Goal: Ask a question: Seek information or help from site administrators or community

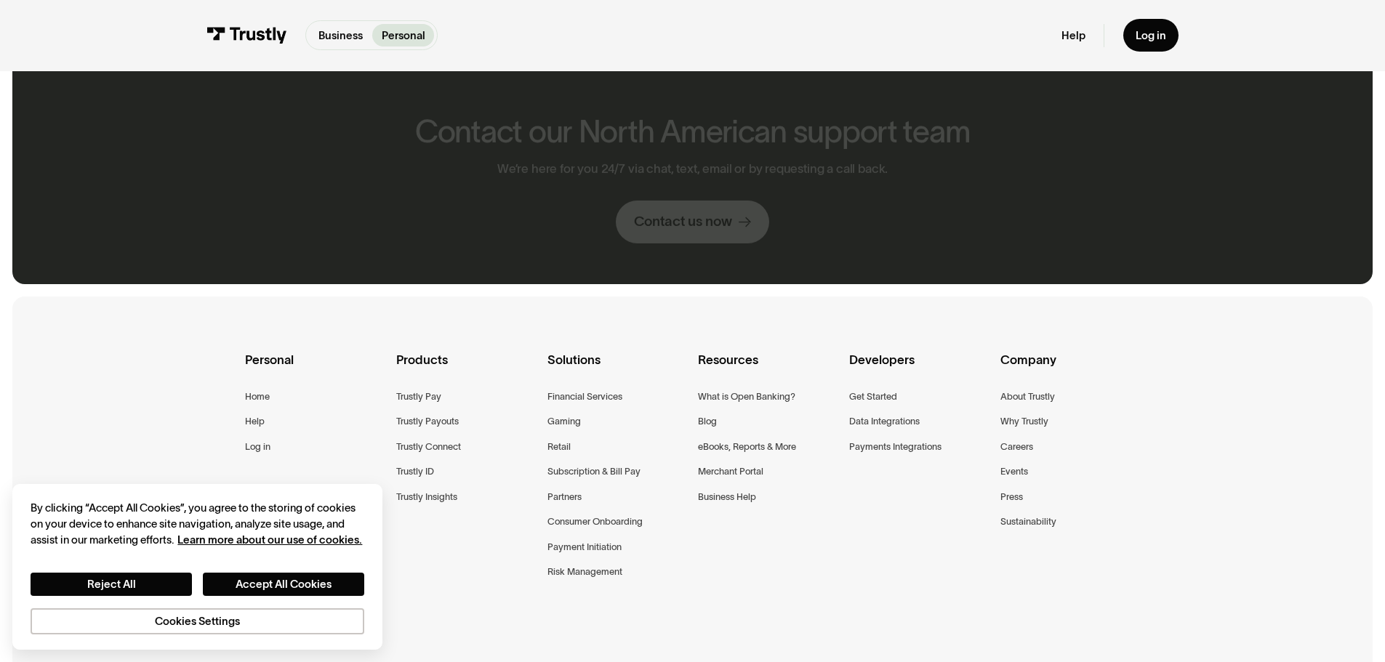
scroll to position [1133, 0]
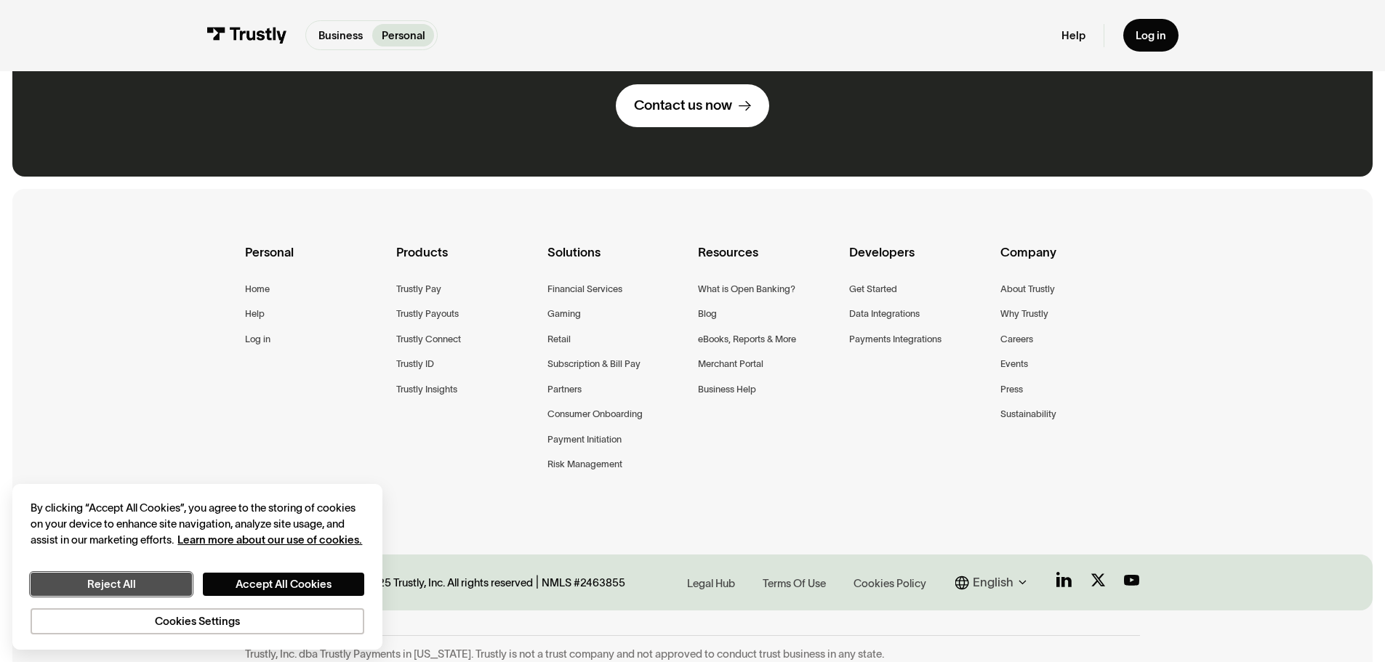
click at [182, 585] on button "Reject All" at bounding box center [111, 584] width 161 height 23
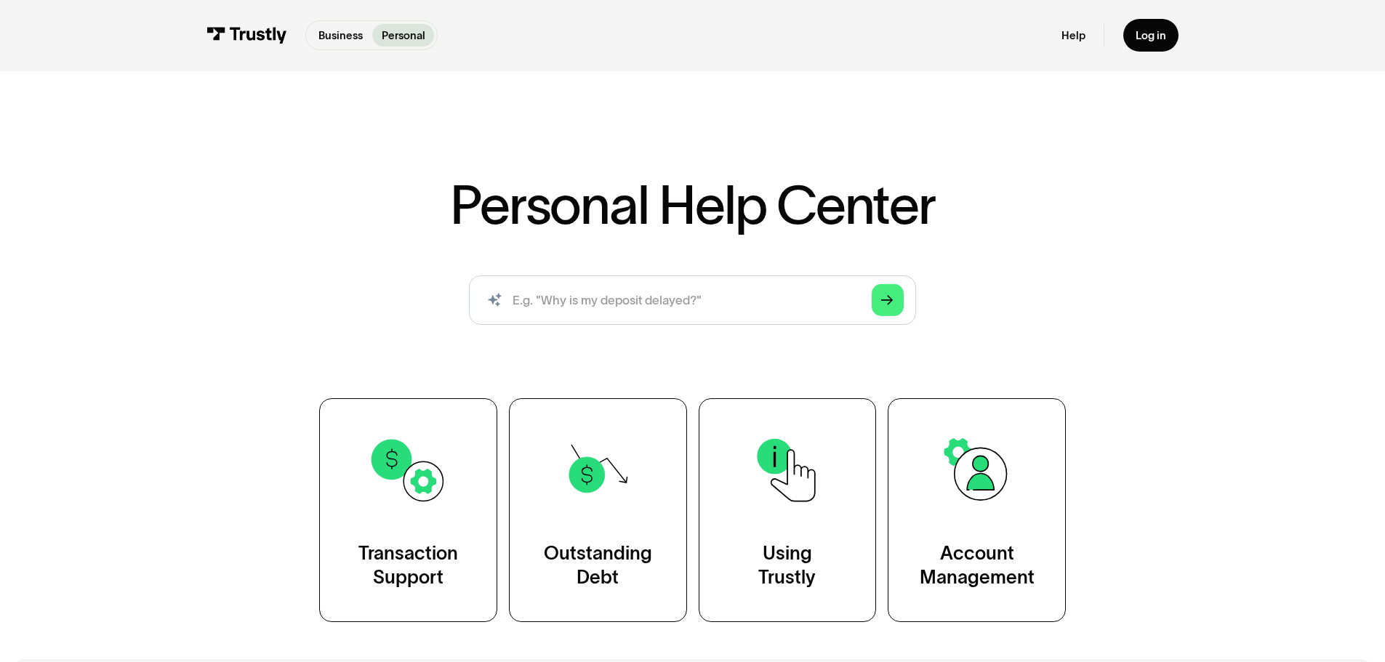
scroll to position [169, 0]
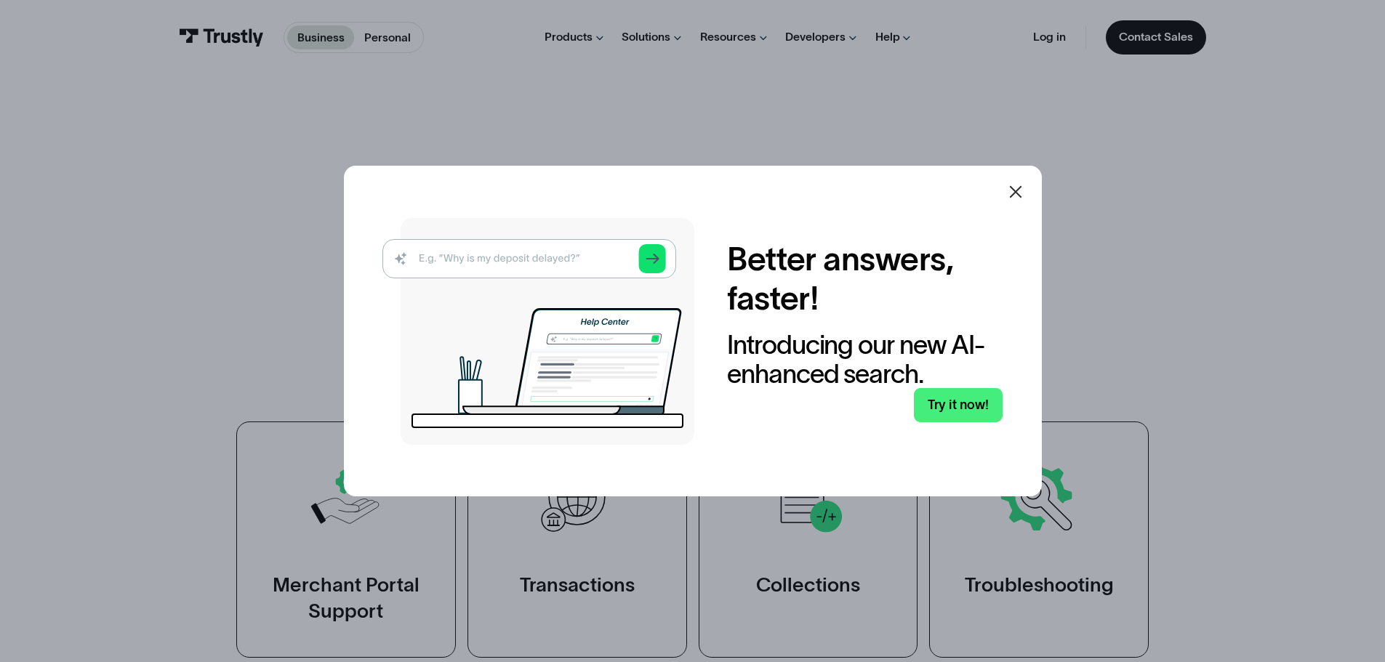
click at [1017, 194] on icon at bounding box center [1015, 191] width 17 height 17
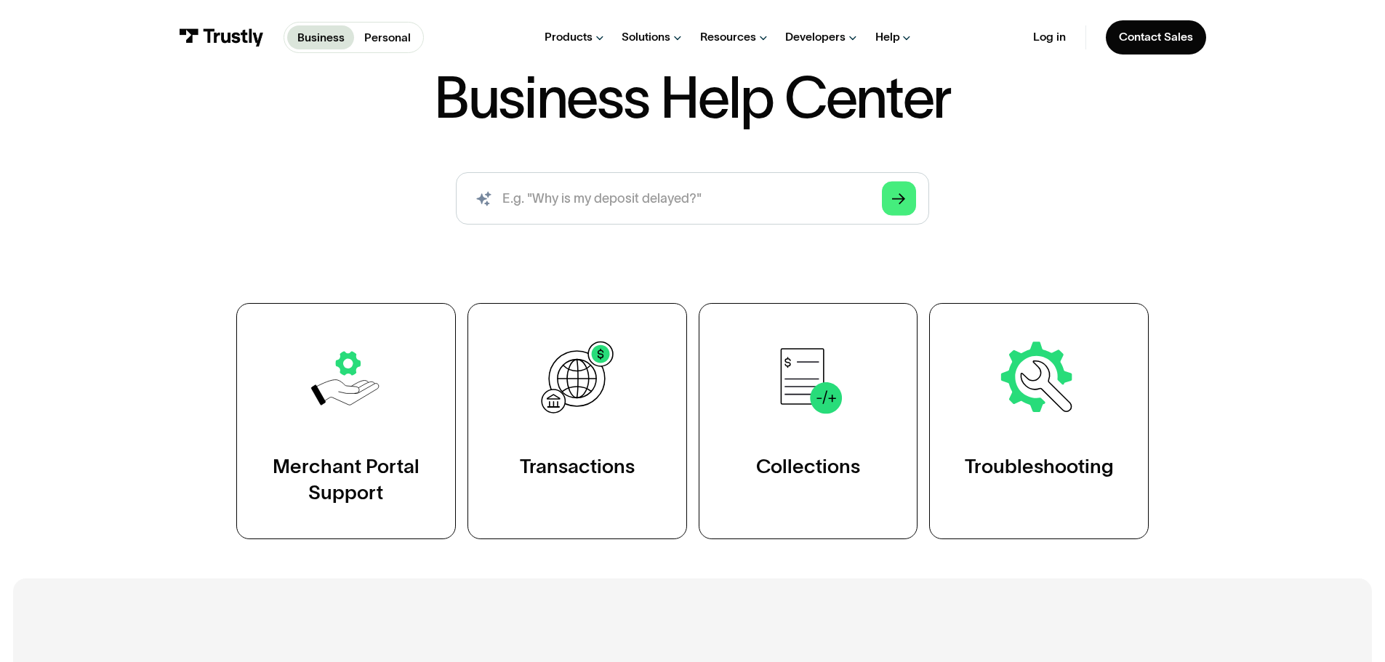
scroll to position [169, 0]
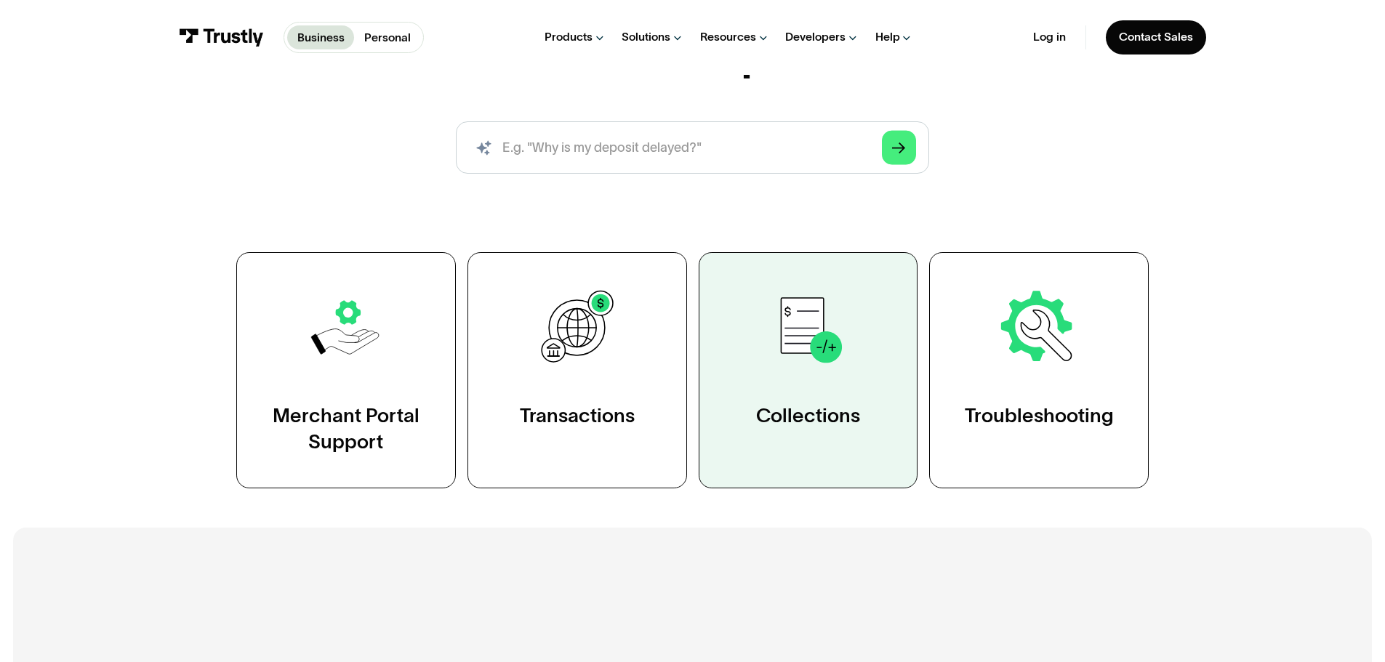
click at [837, 341] on img at bounding box center [808, 328] width 85 height 85
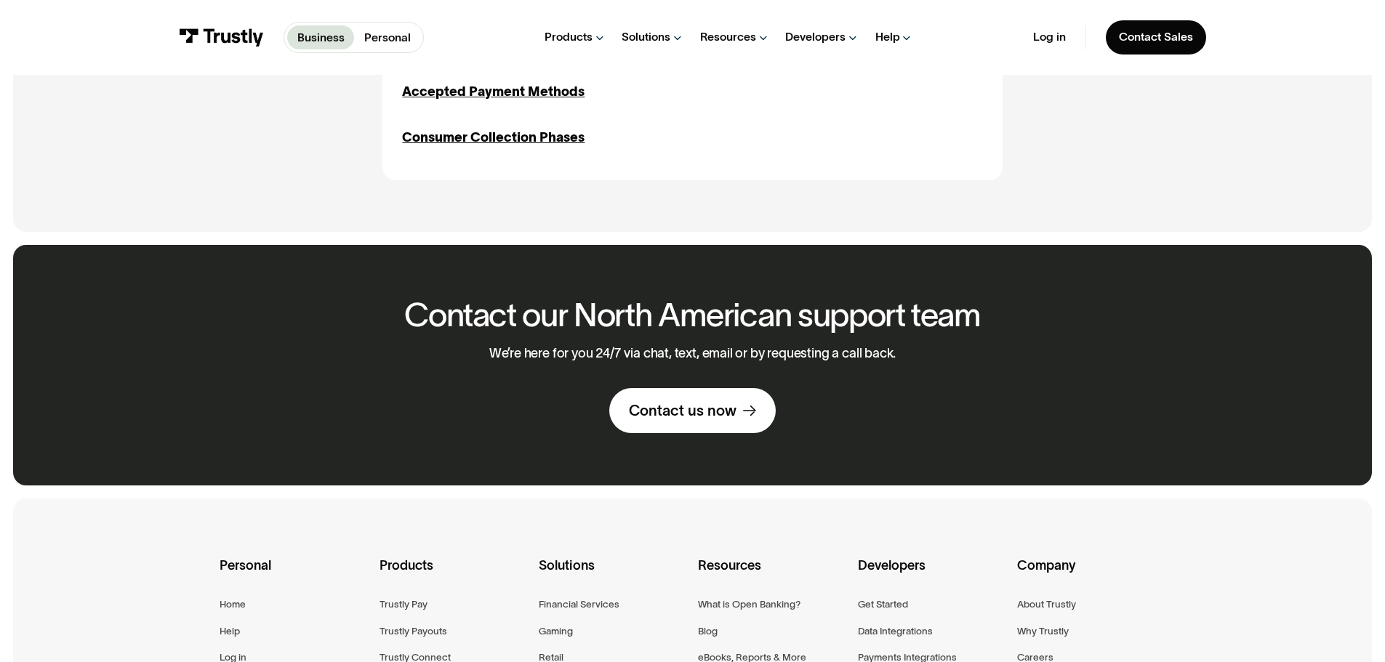
scroll to position [509, 0]
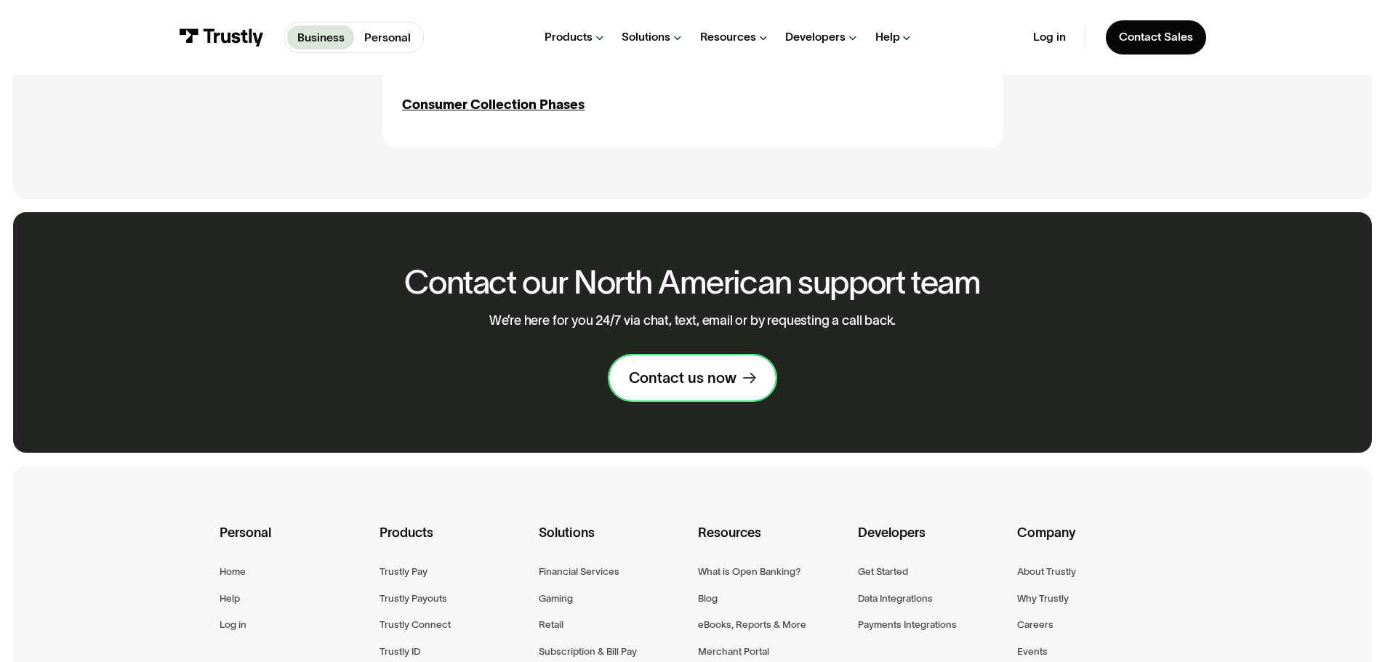
click at [688, 382] on div "Contact us now" at bounding box center [683, 378] width 108 height 19
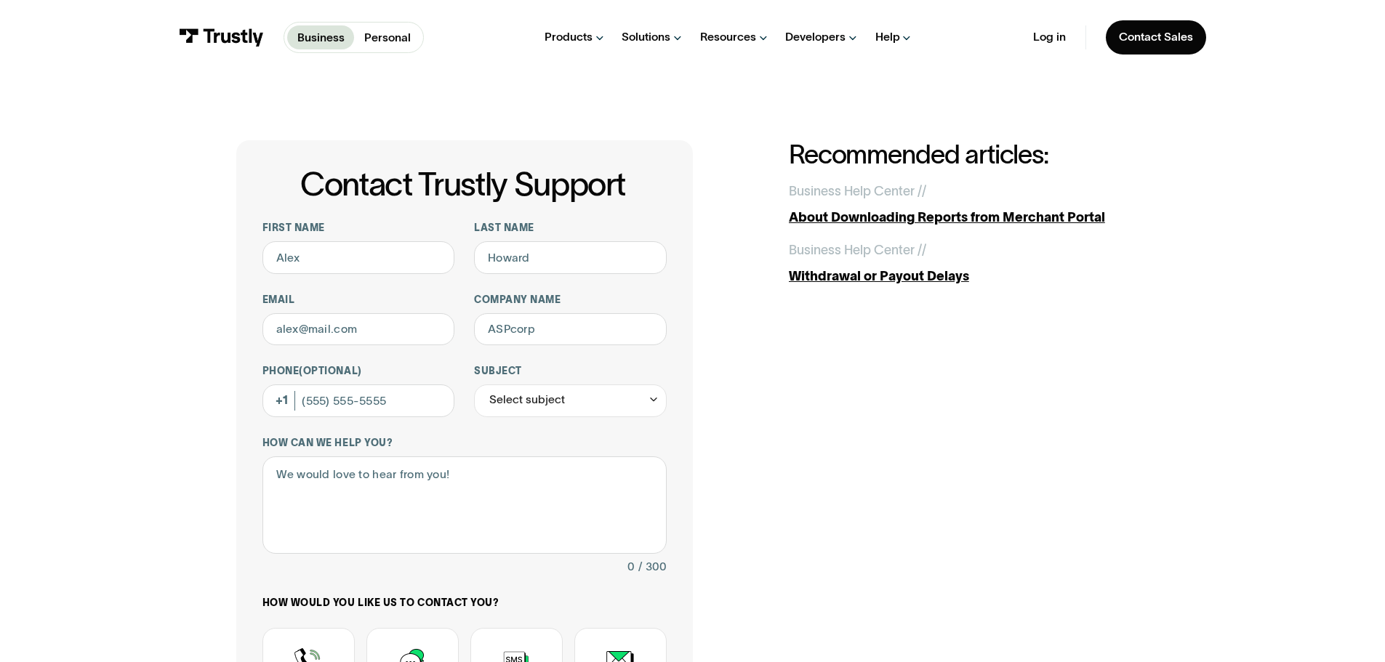
scroll to position [340, 0]
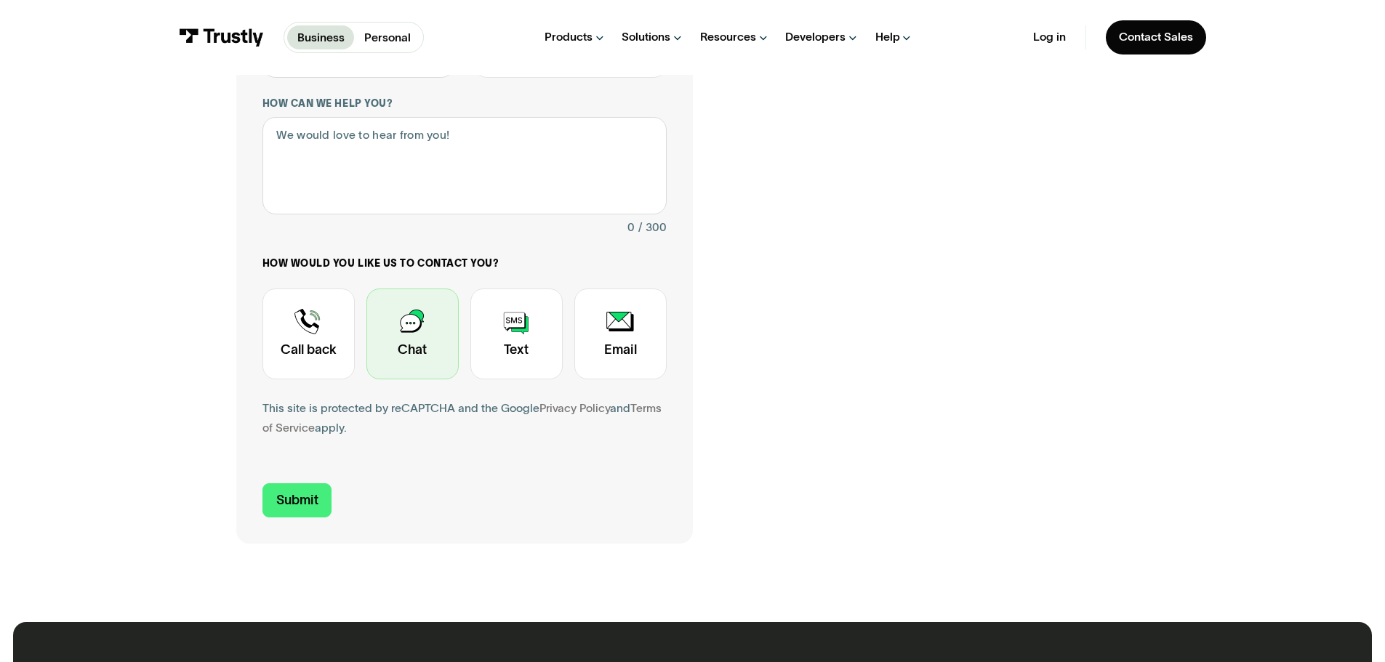
click at [409, 359] on div "Contact Trustly Support" at bounding box center [412, 334] width 92 height 91
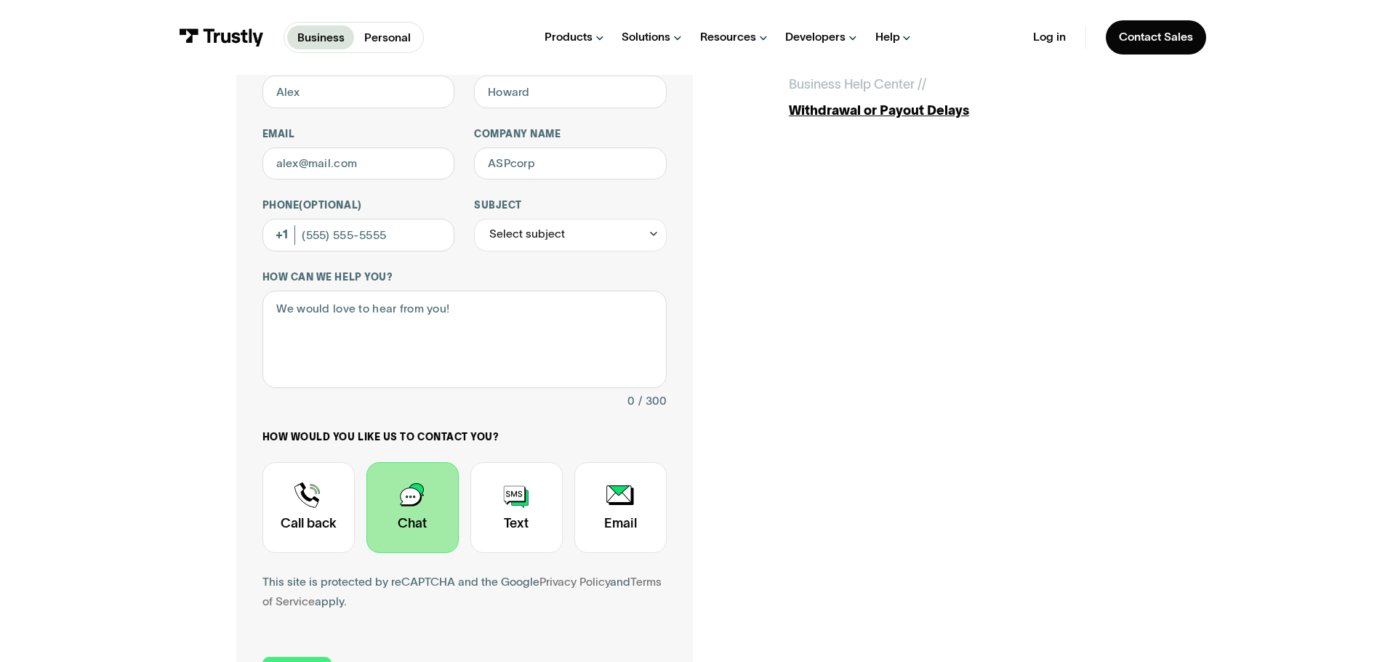
scroll to position [0, 0]
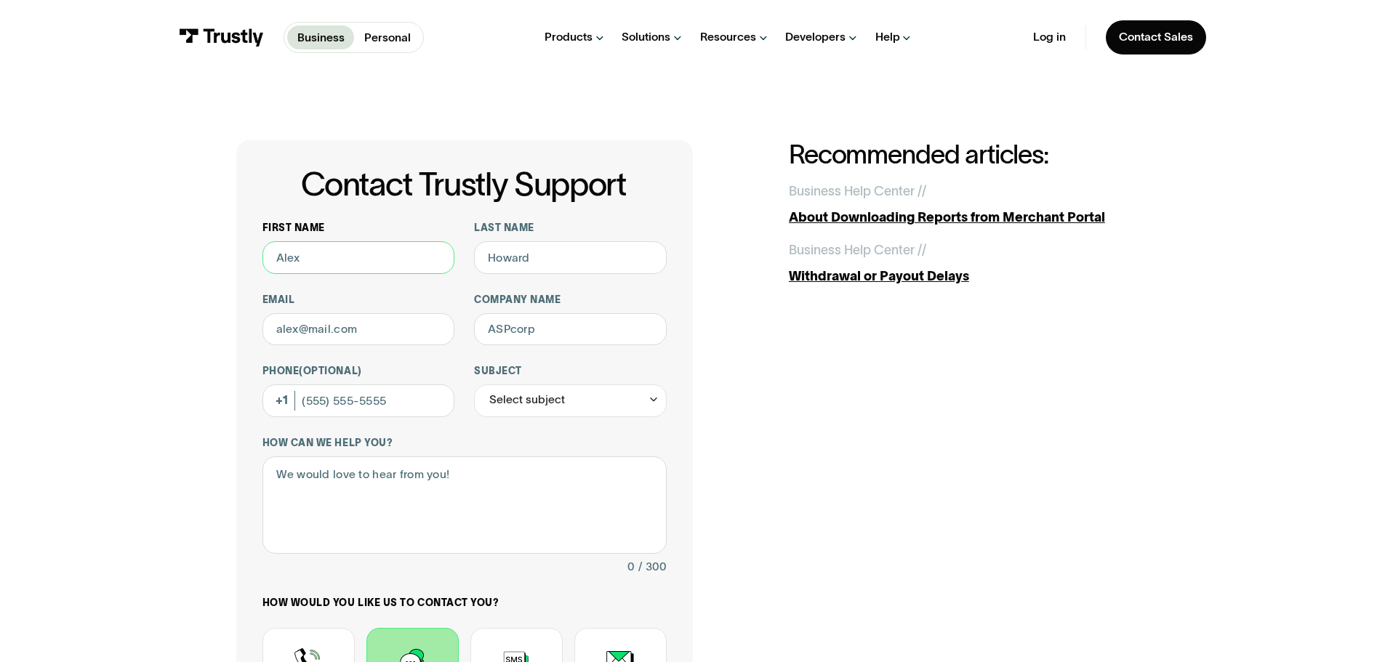
click at [388, 267] on input "First name" at bounding box center [358, 257] width 193 height 33
type input "Erik"
type input "Knauss"
type input "erikk999@gmail.com"
type input "(810) 360-3594"
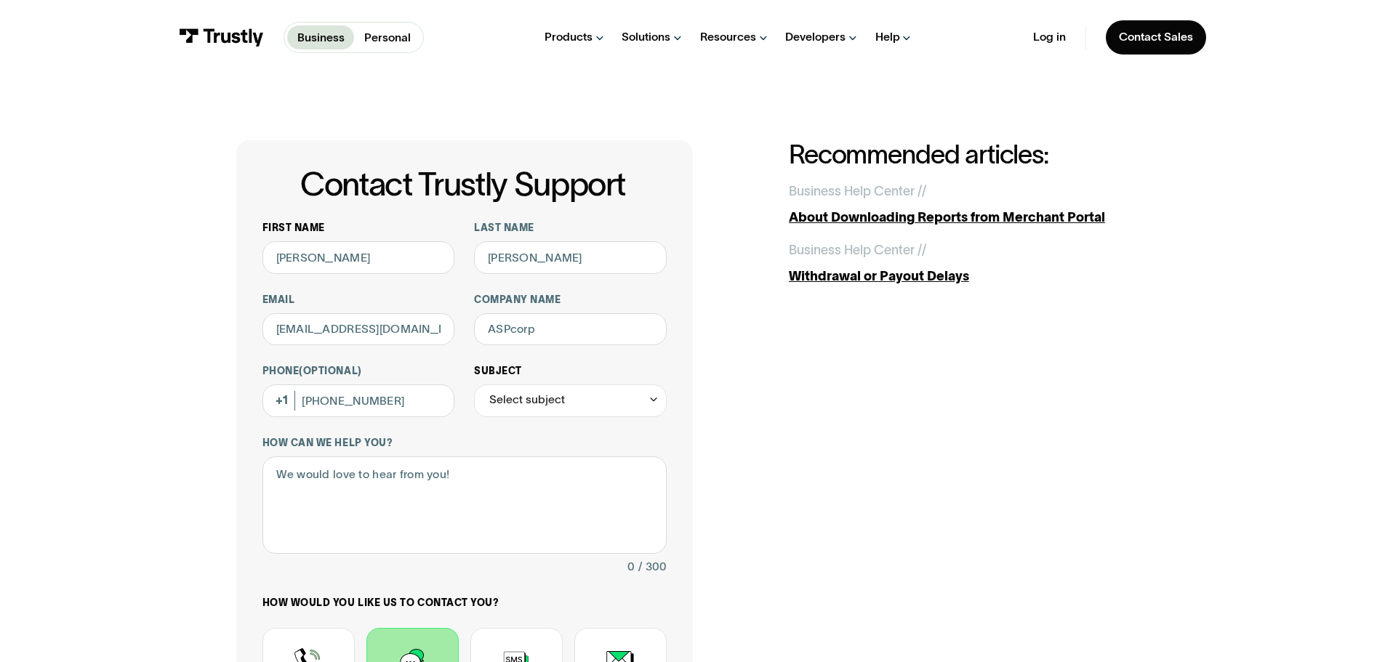
click at [528, 408] on div "Select subject" at bounding box center [527, 400] width 76 height 20
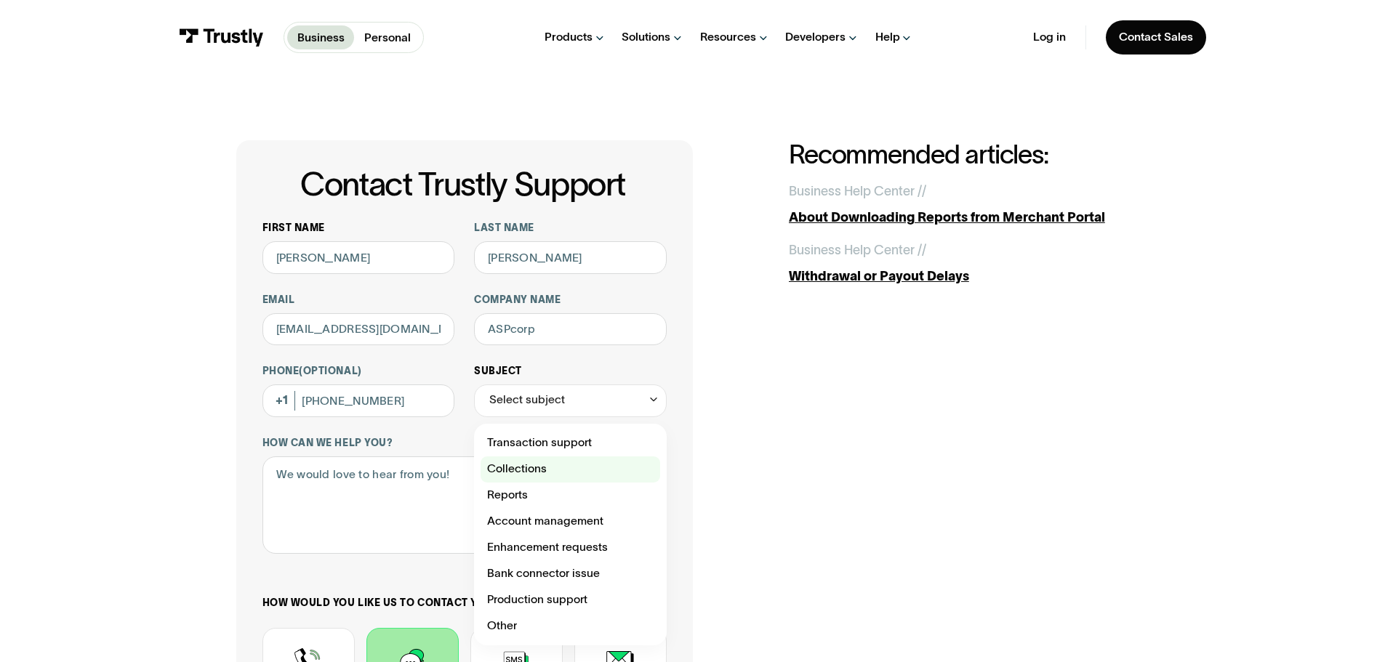
click at [542, 465] on div "Contact Trustly Support" at bounding box center [571, 470] width 180 height 26
type input "**********"
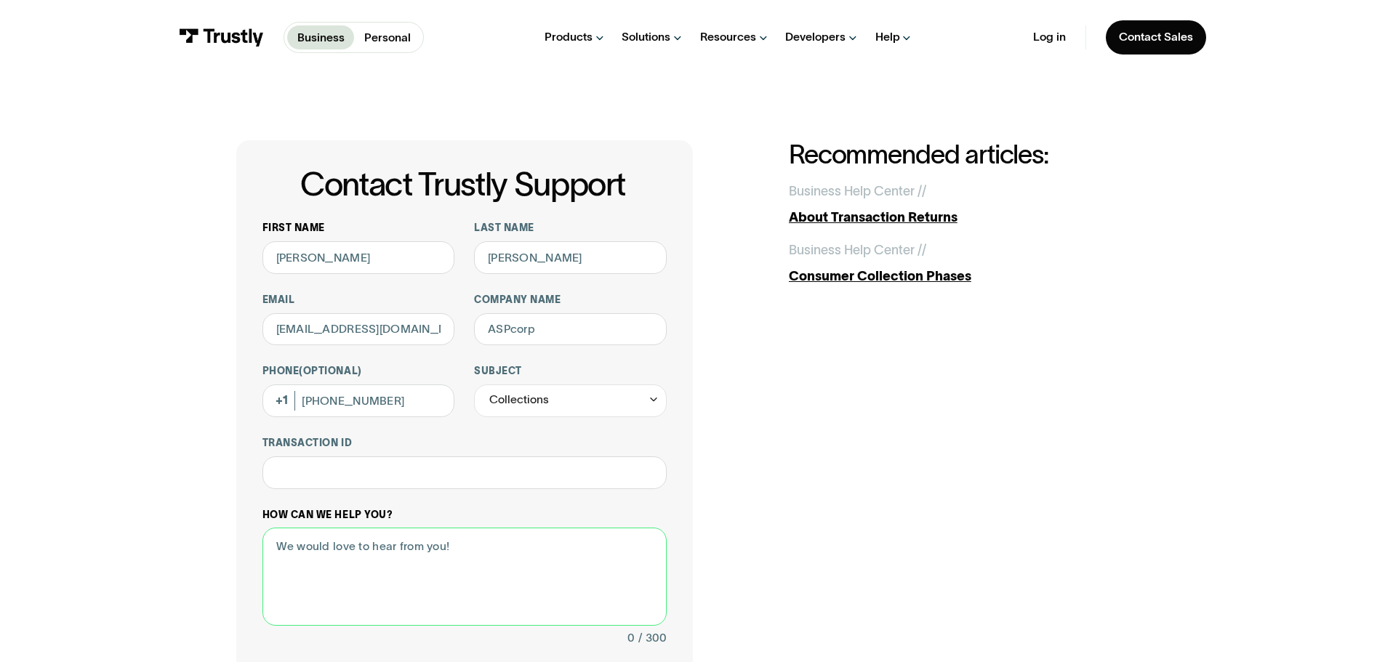
click at [430, 546] on textarea "How can we help you?" at bounding box center [464, 577] width 404 height 98
click at [362, 441] on label "Transaction ID" at bounding box center [464, 443] width 404 height 13
click at [362, 457] on input "Transaction ID" at bounding box center [464, 473] width 404 height 33
click at [358, 460] on input "Transaction ID" at bounding box center [464, 473] width 404 height 33
click at [358, 468] on input "Transaction ID" at bounding box center [464, 473] width 404 height 33
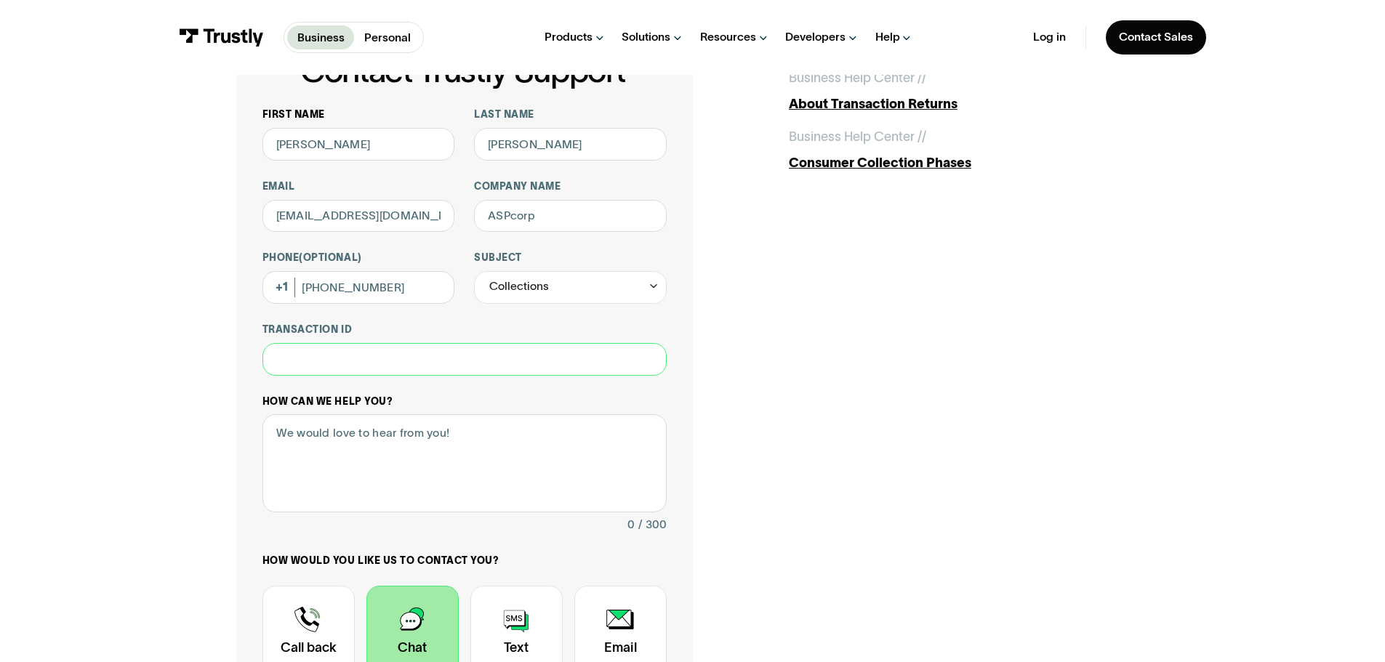
scroll to position [169, 0]
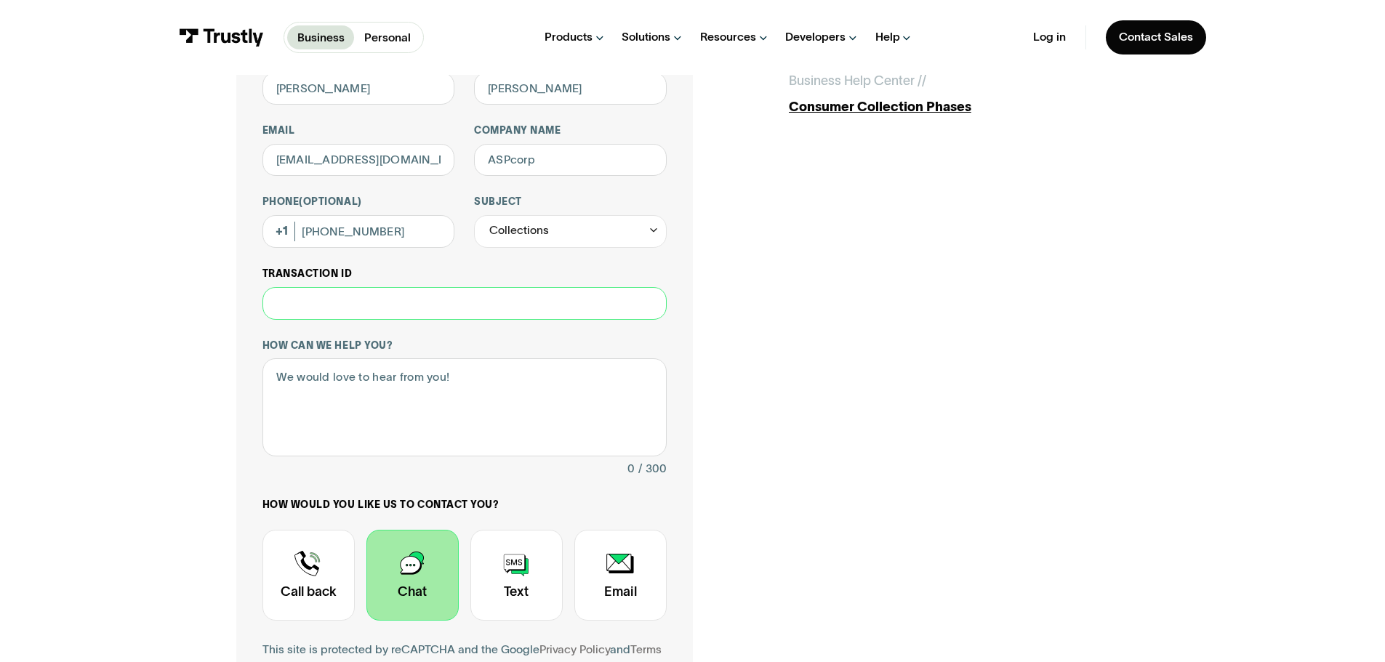
click at [369, 305] on input "Transaction ID" at bounding box center [464, 303] width 404 height 33
type input "**********"
click at [340, 388] on textarea "How can we help you?" at bounding box center [464, 407] width 404 height 98
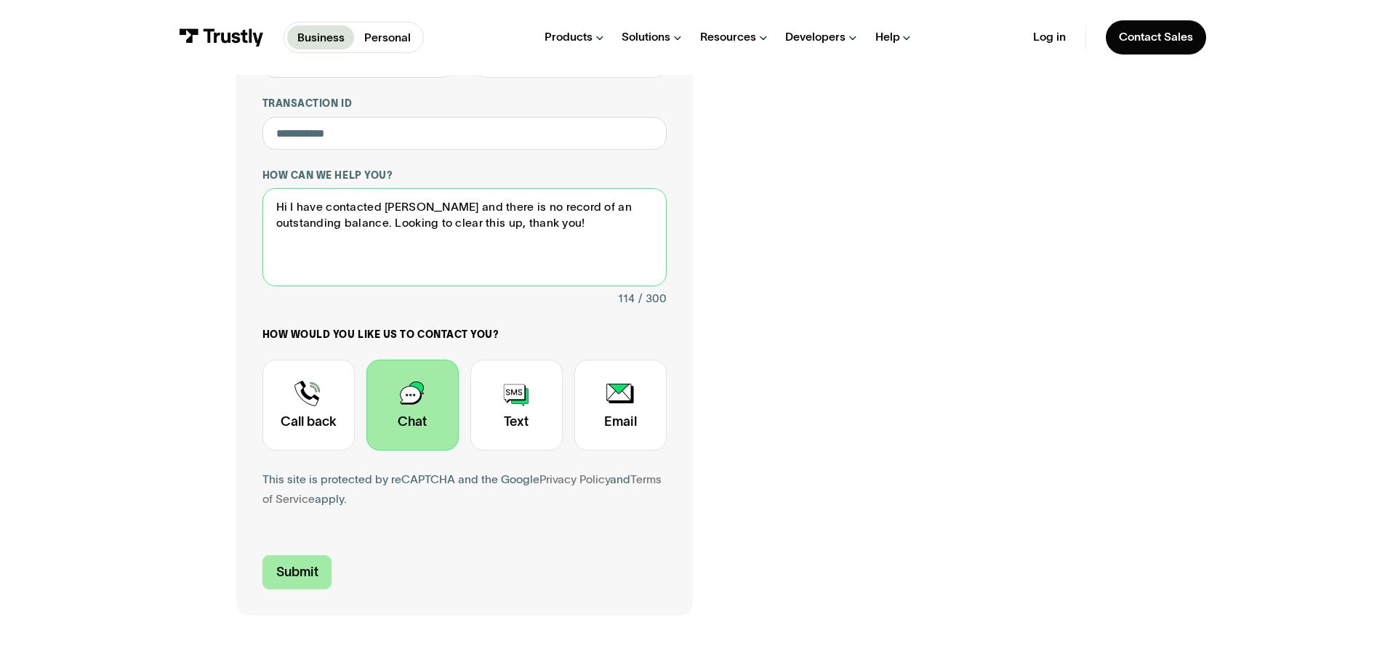
type textarea "Hi I have contacted Fanduel and there is no record of an outstanding balance. L…"
click at [302, 583] on input "Submit" at bounding box center [297, 572] width 70 height 34
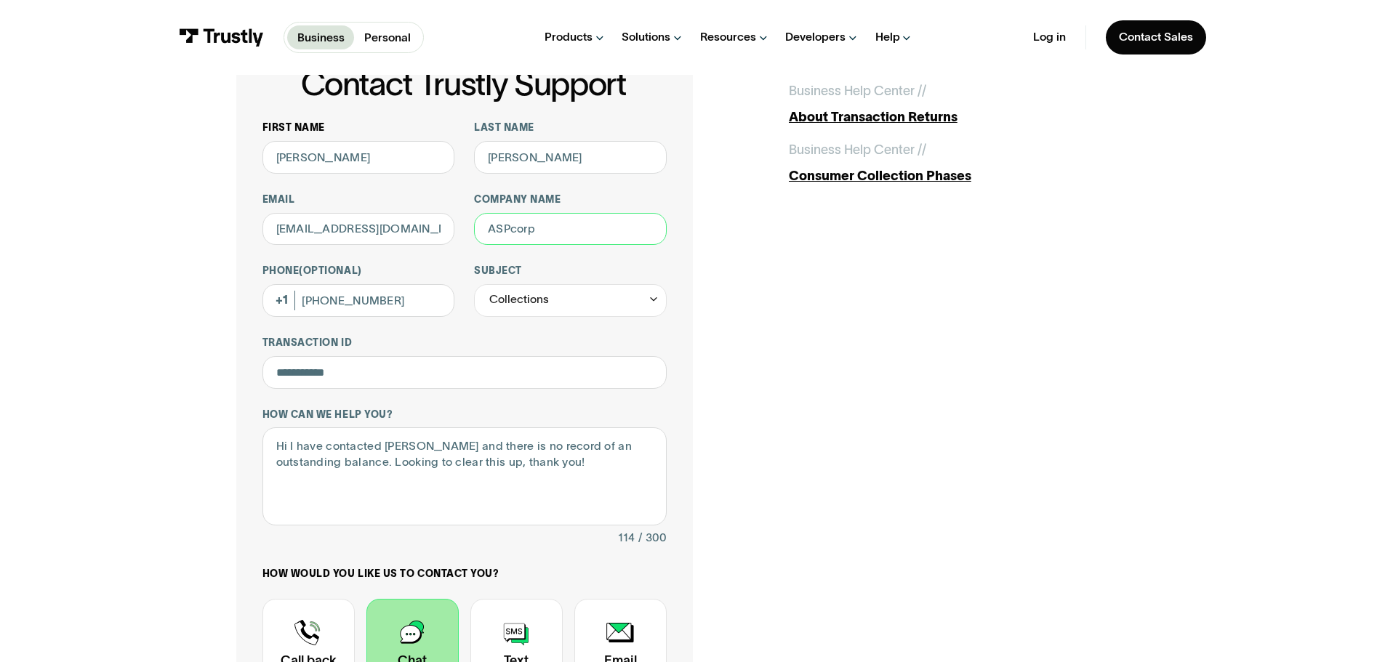
scroll to position [0, 0]
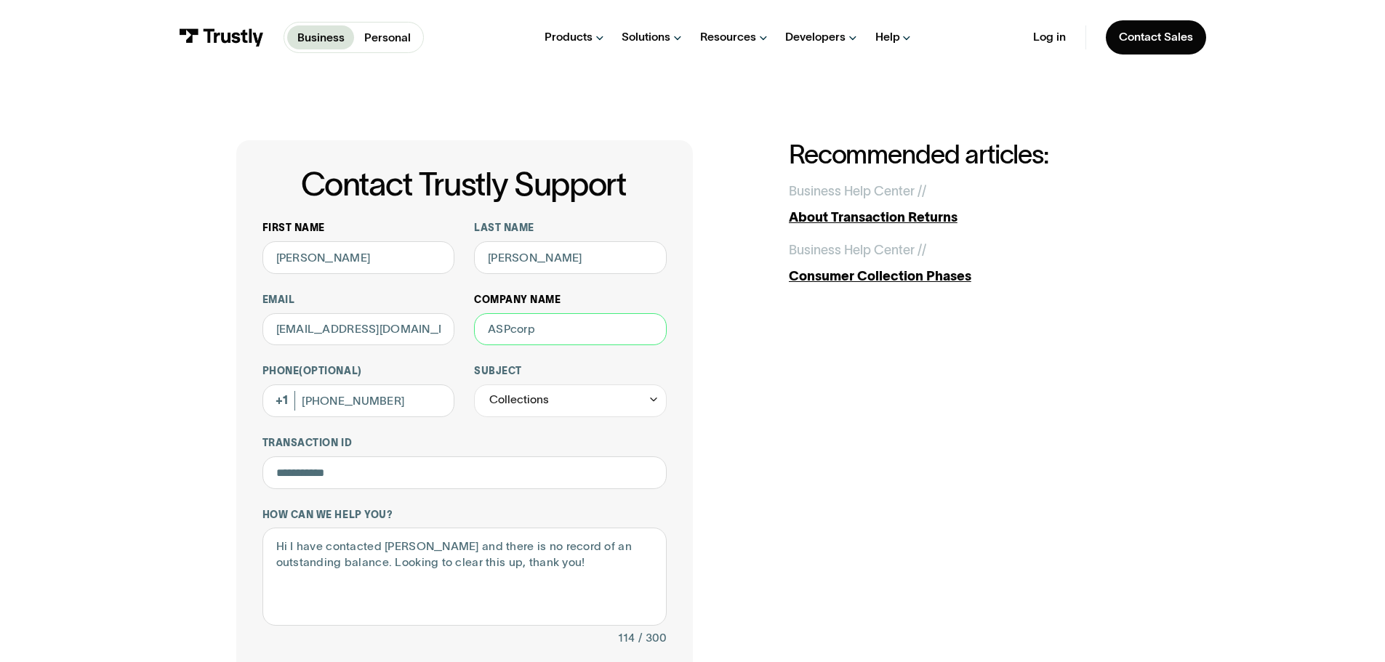
click at [531, 334] on input "Company name" at bounding box center [570, 329] width 193 height 33
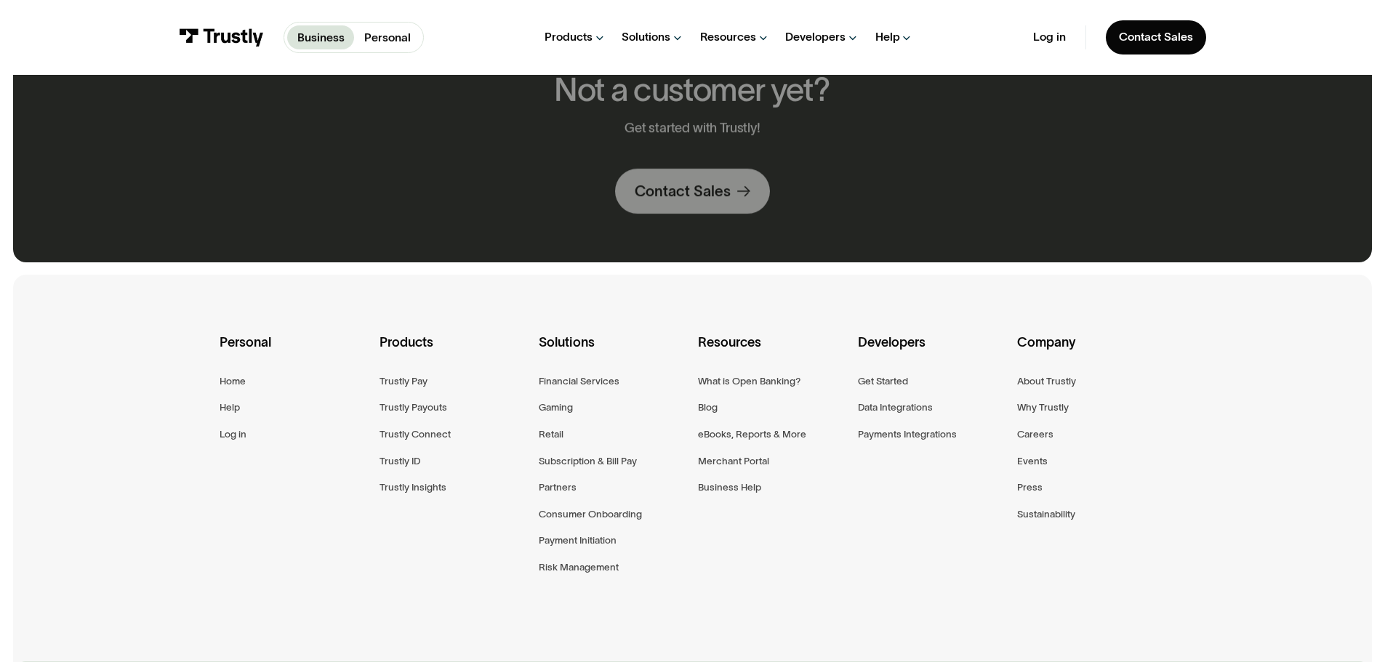
scroll to position [509, 0]
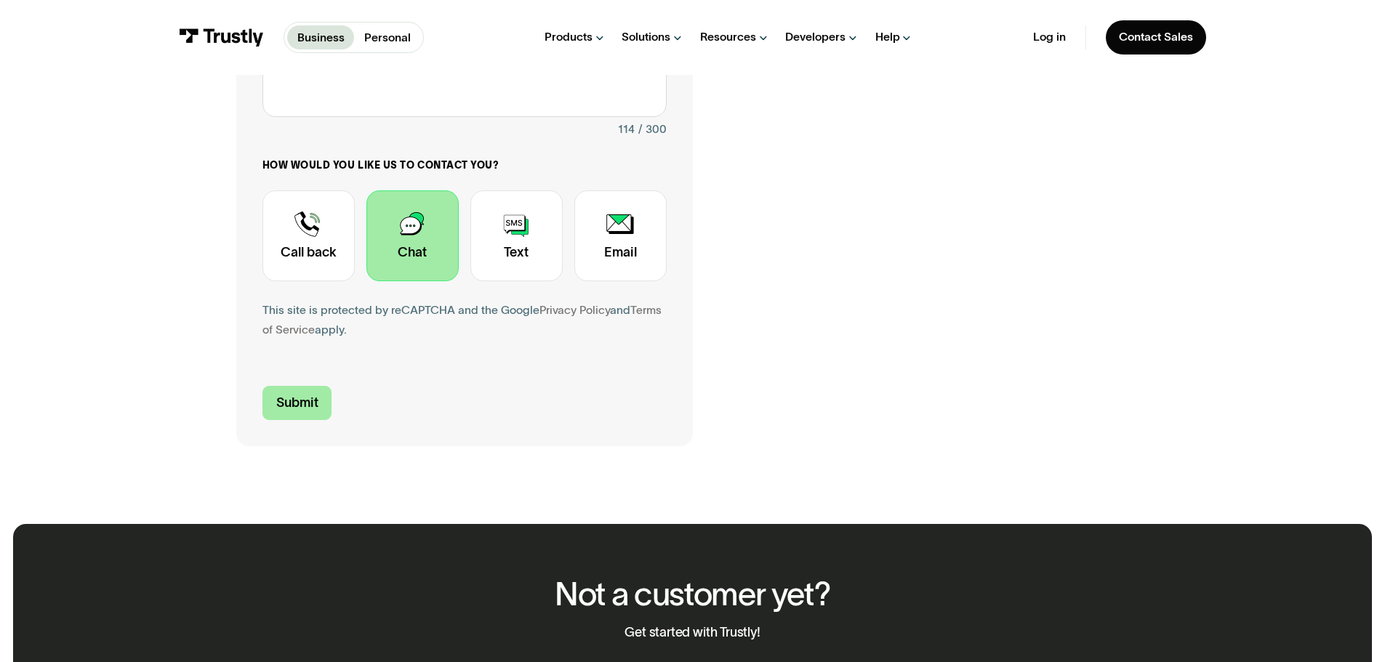
type input "Nnoe"
click at [299, 399] on input "Submit" at bounding box center [297, 403] width 70 height 34
type input "+18103603594"
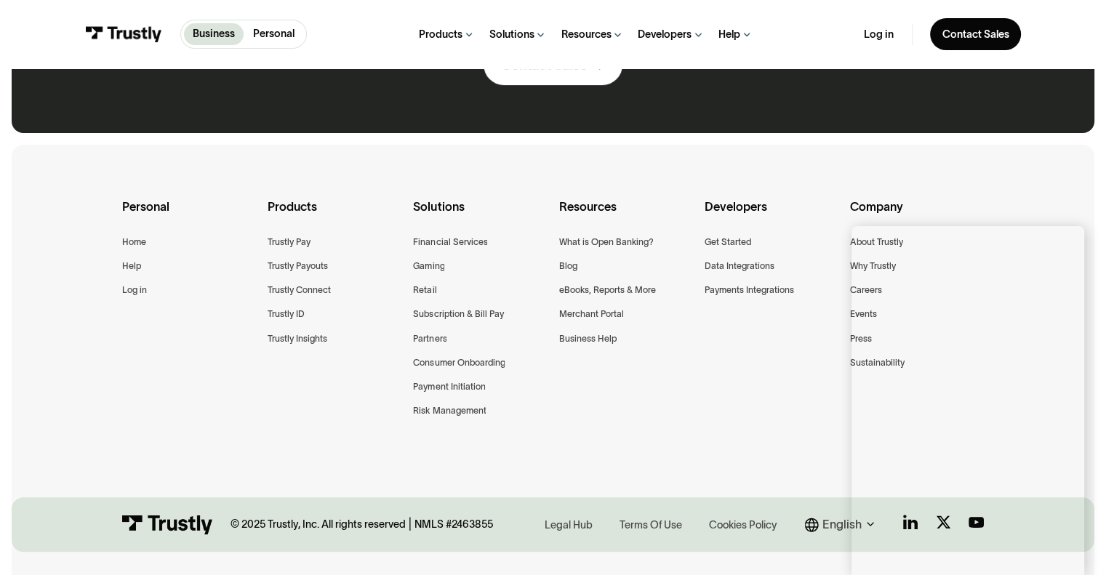
scroll to position [559, 0]
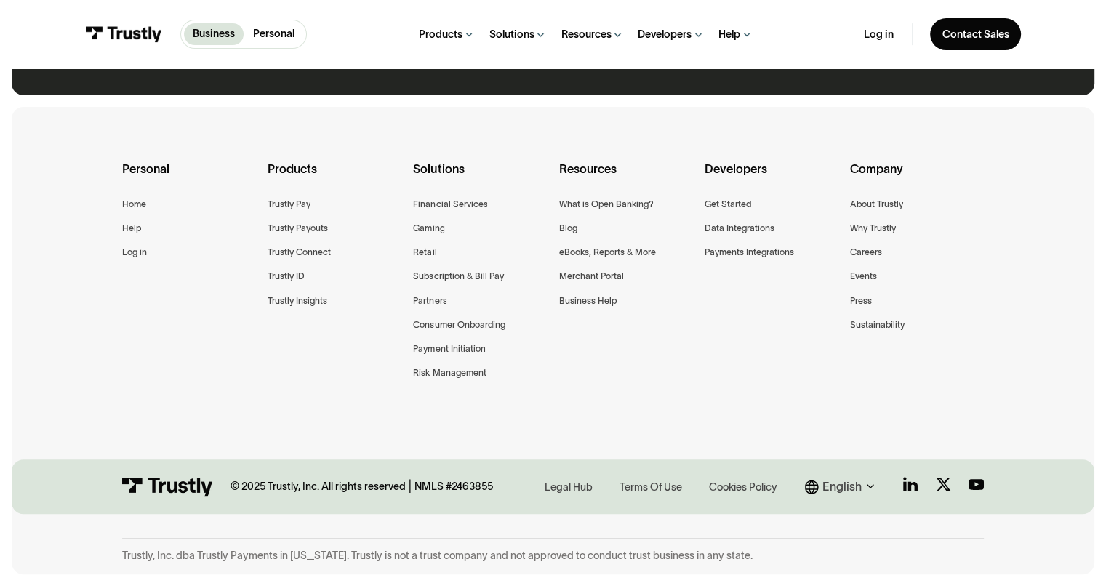
click at [936, 318] on div "Company About Trustly Why Trustly Careers Events Press Sustainability" at bounding box center [917, 250] width 134 height 182
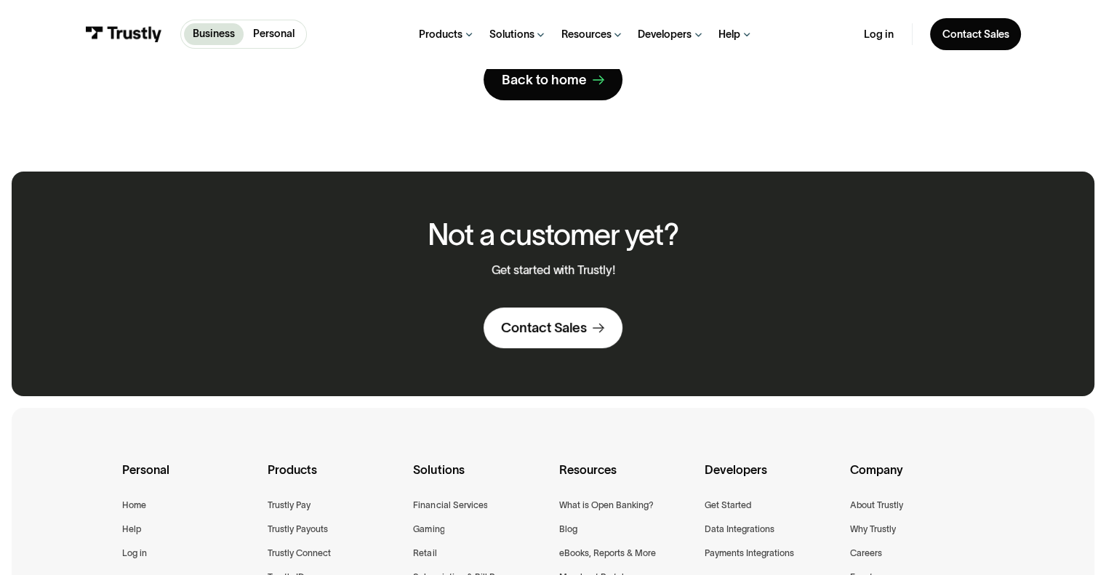
scroll to position [0, 0]
